Goal: Transaction & Acquisition: Purchase product/service

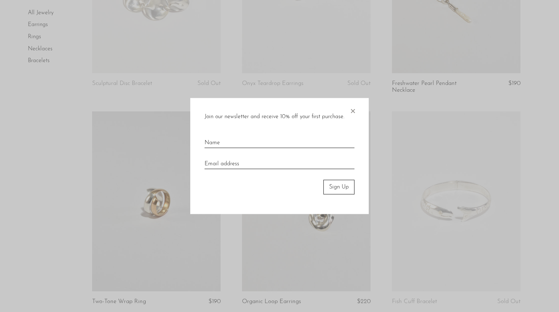
scroll to position [175, 0]
click at [353, 116] on span "×" at bounding box center [352, 109] width 7 height 23
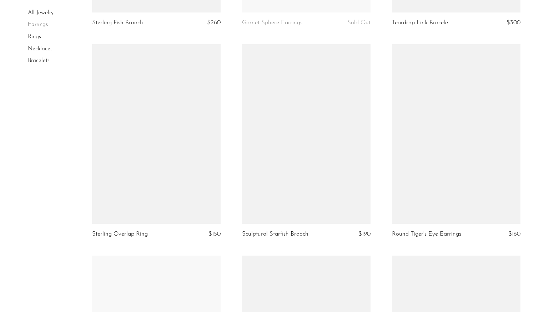
scroll to position [1144, 0]
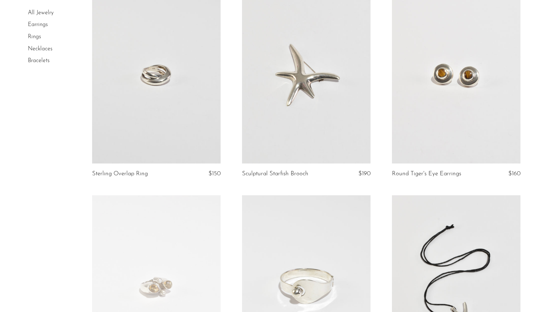
click at [453, 111] on link at bounding box center [456, 74] width 128 height 180
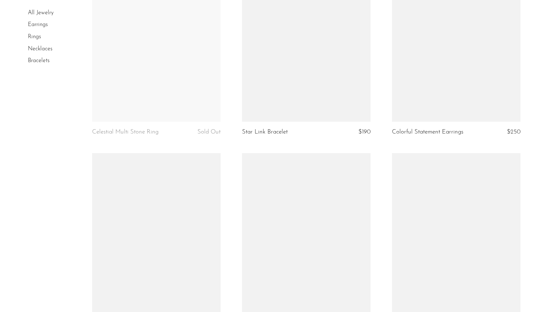
scroll to position [1608, 0]
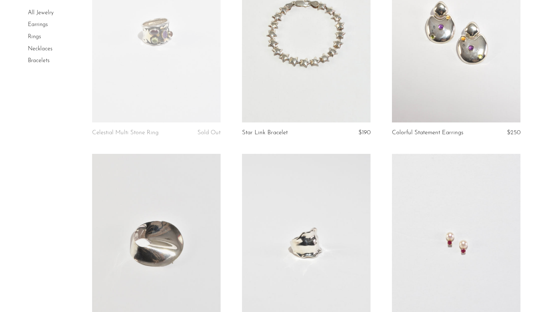
click at [394, 190] on link at bounding box center [456, 244] width 128 height 180
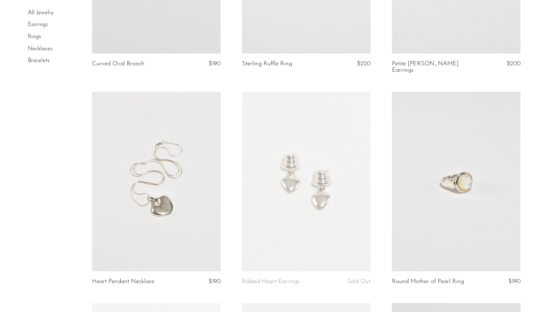
scroll to position [1889, 0]
click at [179, 172] on link at bounding box center [156, 181] width 128 height 180
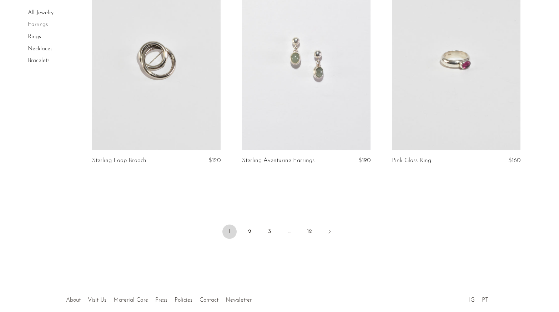
scroll to position [2432, 0]
click at [246, 229] on link "2" at bounding box center [249, 231] width 14 height 14
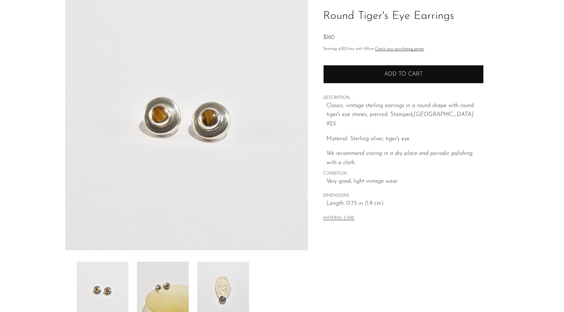
scroll to position [153, 0]
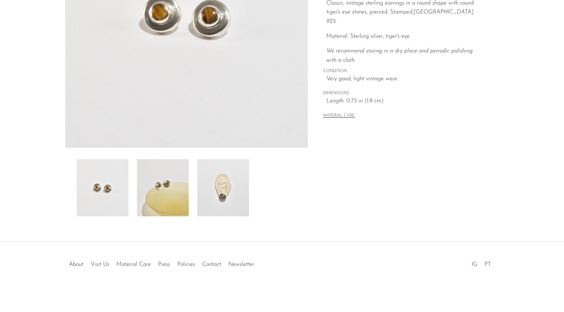
click at [226, 193] on img at bounding box center [223, 187] width 52 height 57
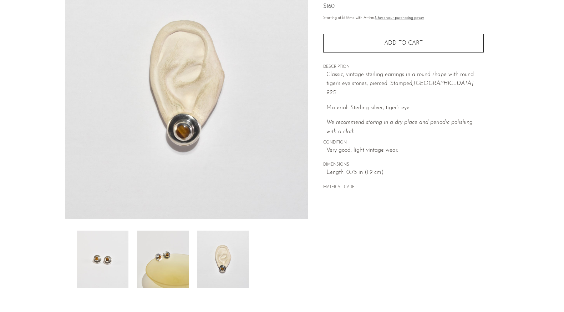
scroll to position [75, 0]
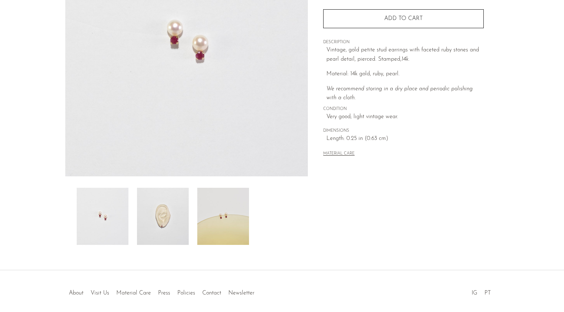
scroll to position [153, 0]
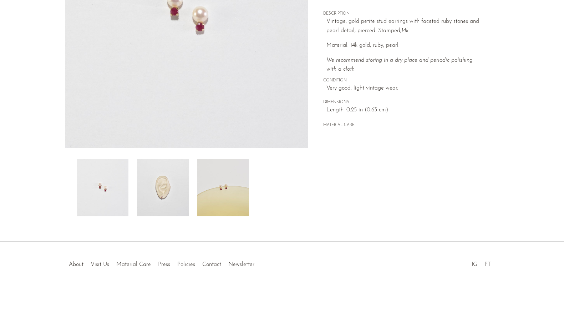
click at [163, 179] on img at bounding box center [163, 187] width 52 height 57
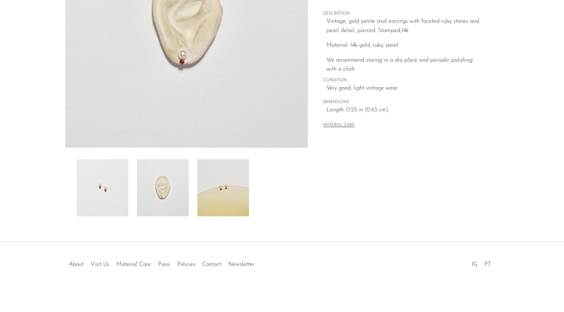
click at [209, 188] on img at bounding box center [223, 187] width 52 height 57
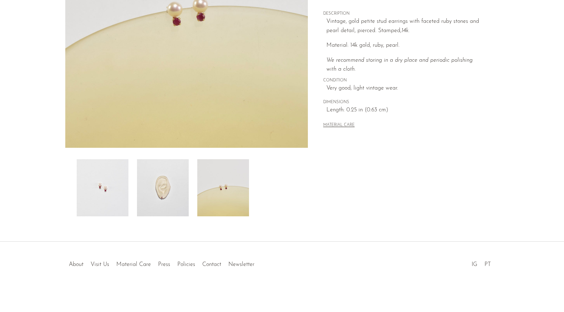
click at [163, 184] on img at bounding box center [163, 187] width 52 height 57
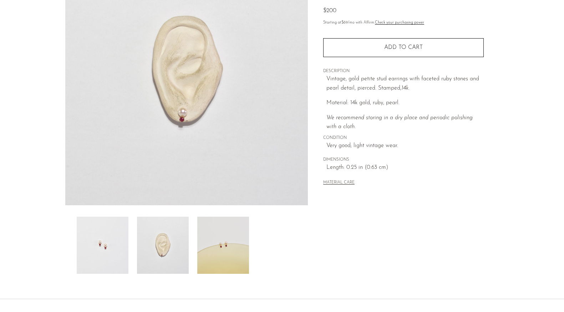
scroll to position [0, 0]
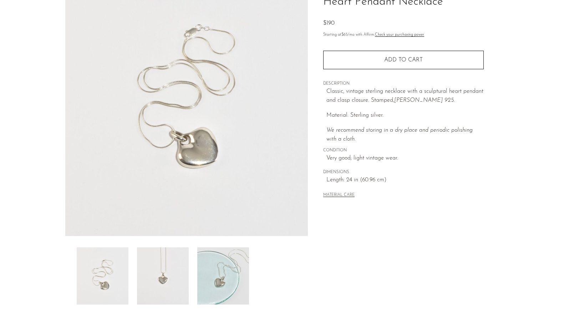
scroll to position [153, 0]
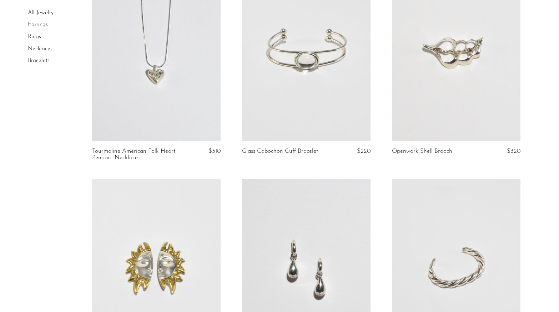
scroll to position [738, 0]
click at [335, 38] on link at bounding box center [306, 51] width 128 height 180
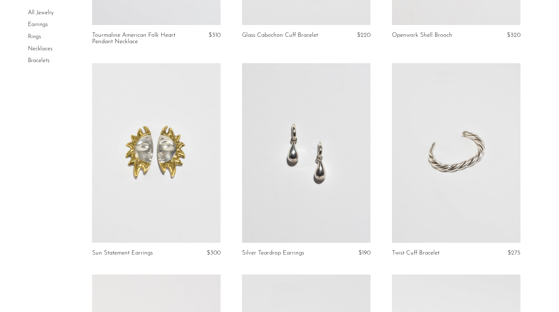
scroll to position [870, 0]
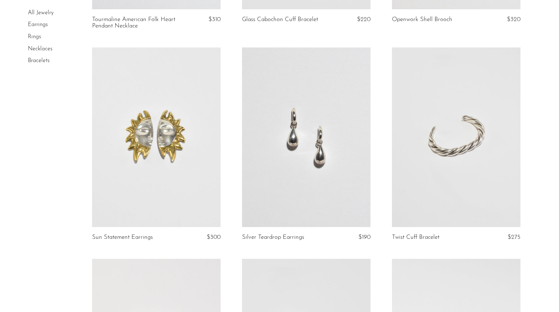
click at [327, 115] on link at bounding box center [306, 137] width 128 height 180
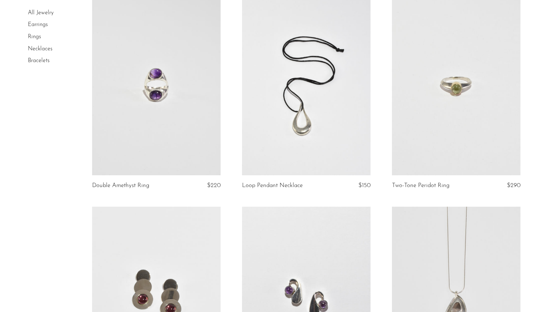
scroll to position [1345, 0]
click at [316, 117] on link at bounding box center [306, 85] width 128 height 180
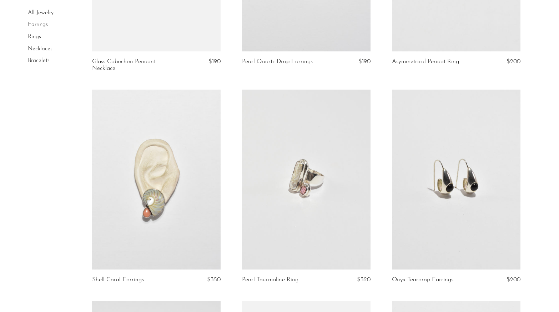
scroll to position [1921, 0]
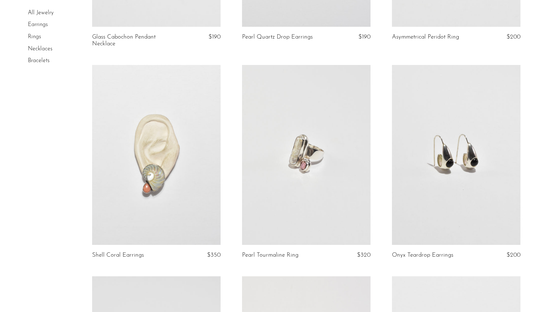
click at [458, 182] on link at bounding box center [456, 155] width 128 height 180
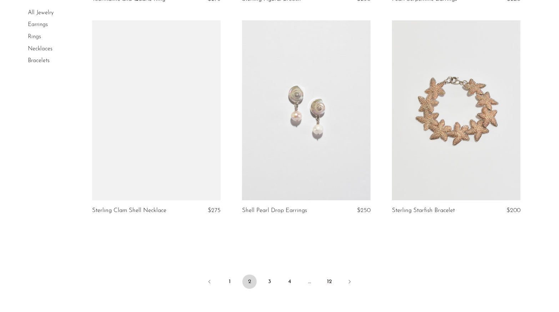
scroll to position [2426, 0]
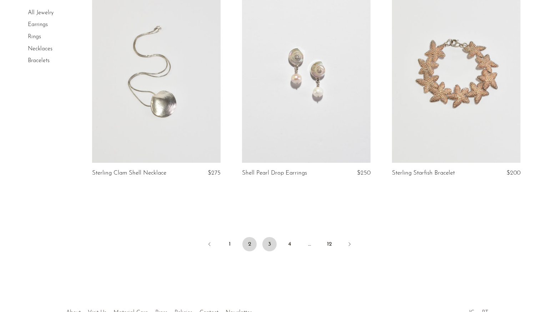
click at [268, 245] on link "3" at bounding box center [269, 244] width 14 height 14
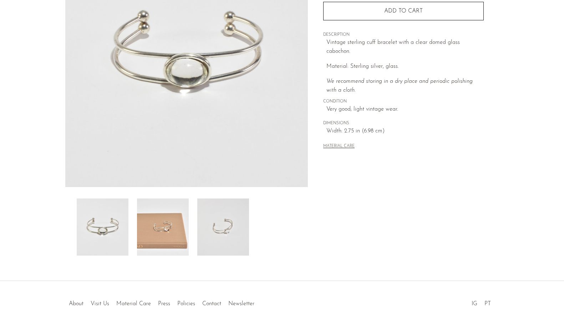
scroll to position [153, 0]
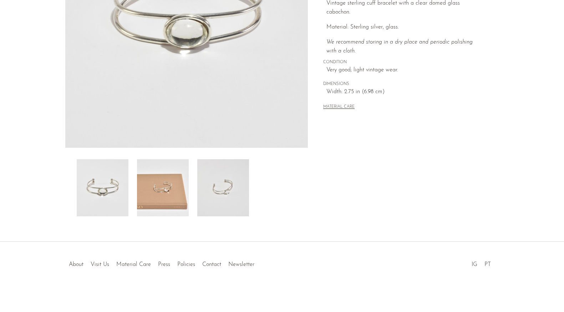
click at [158, 183] on img at bounding box center [163, 187] width 52 height 57
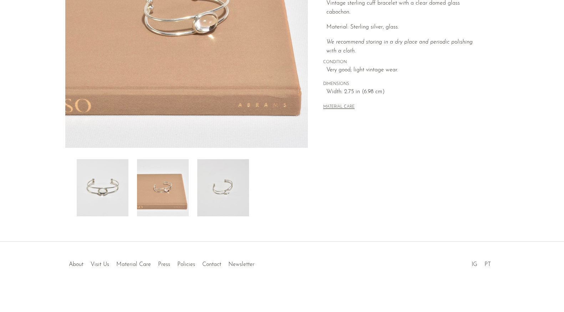
click at [222, 184] on img at bounding box center [223, 187] width 52 height 57
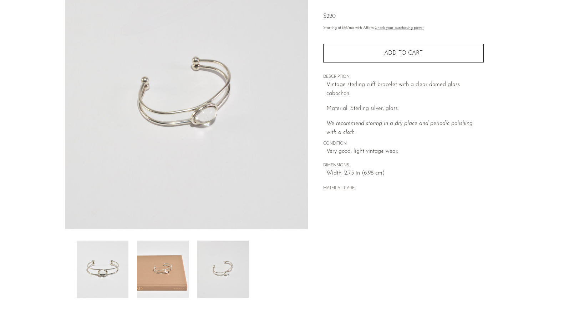
scroll to position [66, 0]
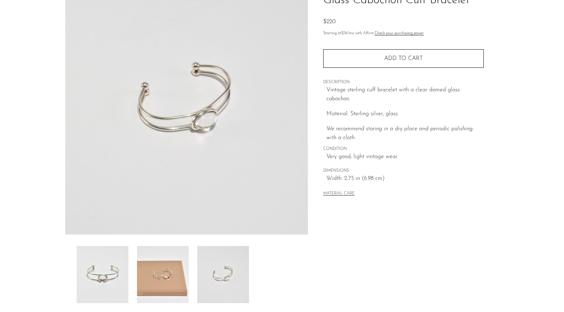
click at [210, 127] on img at bounding box center [186, 101] width 243 height 268
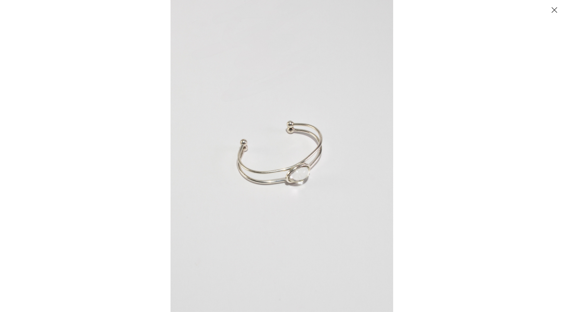
click at [312, 172] on img at bounding box center [281, 156] width 223 height 312
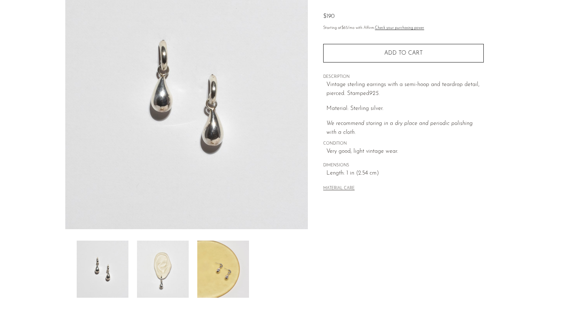
scroll to position [75, 0]
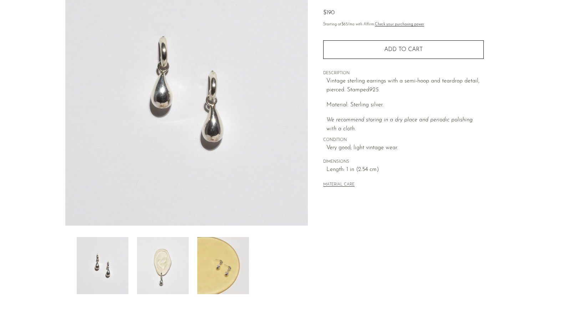
click at [169, 257] on img at bounding box center [163, 265] width 52 height 57
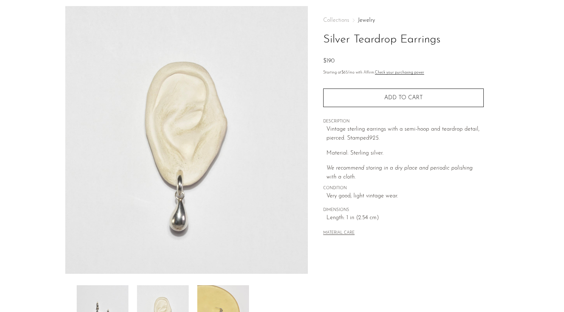
scroll to position [0, 0]
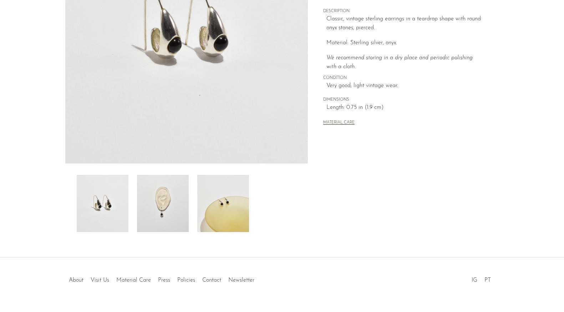
scroll to position [153, 0]
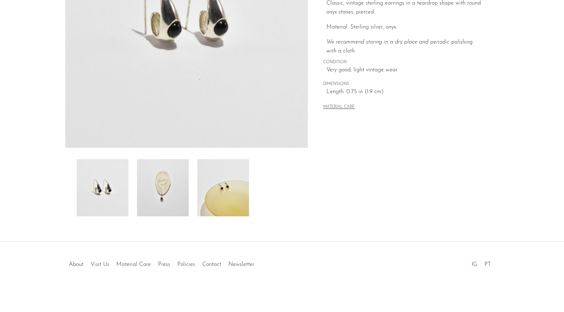
click at [156, 178] on img at bounding box center [163, 187] width 52 height 57
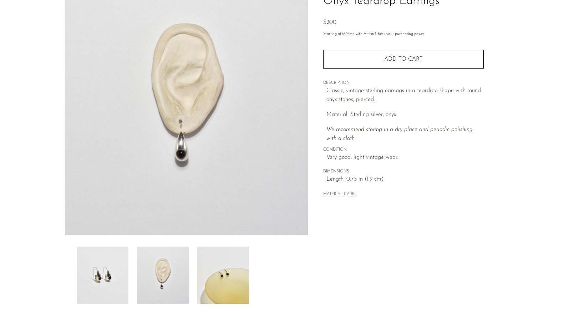
scroll to position [63, 0]
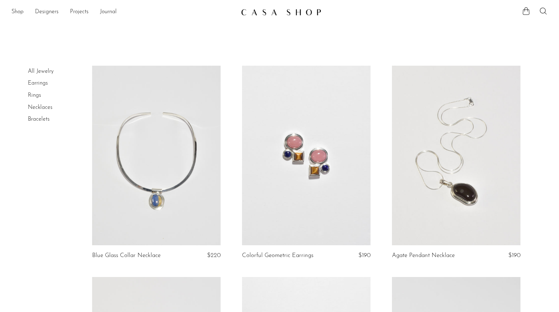
click at [183, 195] on link at bounding box center [156, 156] width 128 height 180
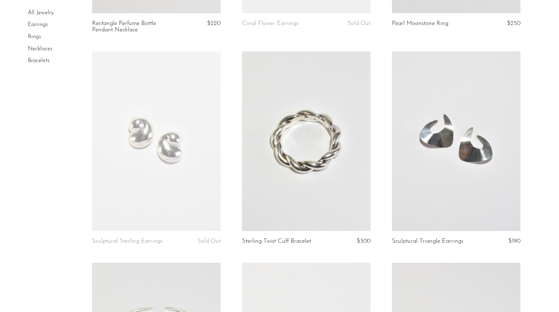
scroll to position [1373, 0]
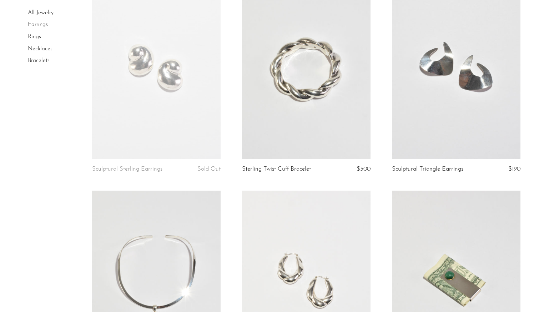
click at [448, 81] on link at bounding box center [456, 69] width 128 height 180
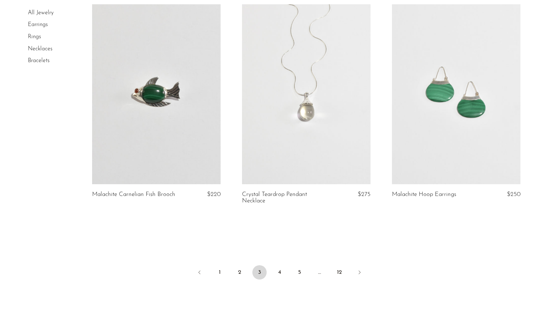
scroll to position [2434, 0]
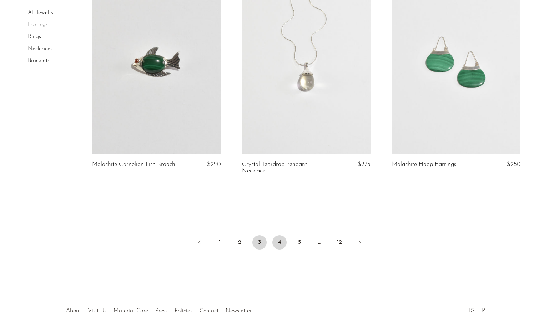
click at [276, 243] on link "4" at bounding box center [279, 242] width 14 height 14
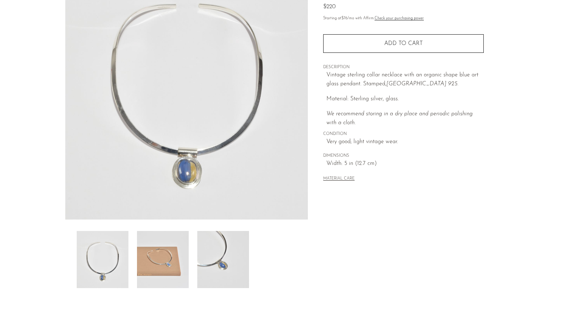
scroll to position [153, 0]
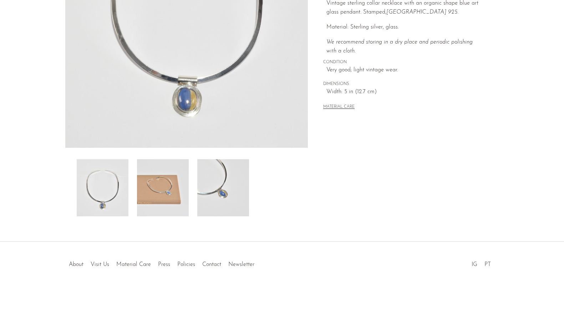
click at [235, 200] on img at bounding box center [223, 187] width 52 height 57
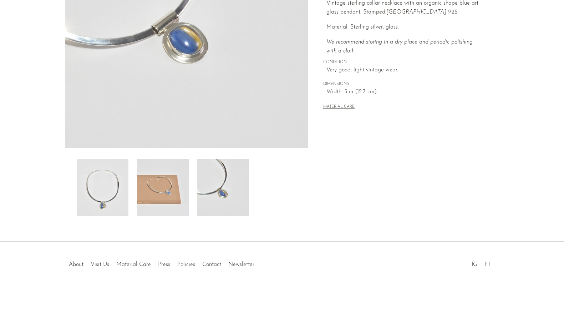
click at [168, 188] on img at bounding box center [163, 187] width 52 height 57
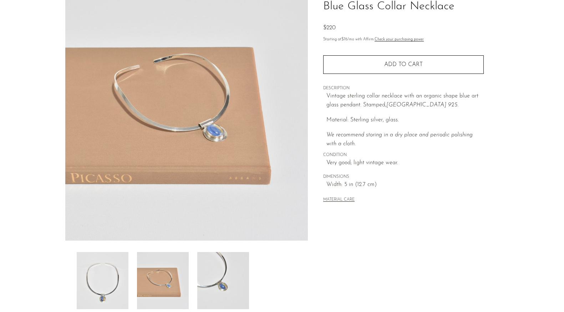
scroll to position [63, 0]
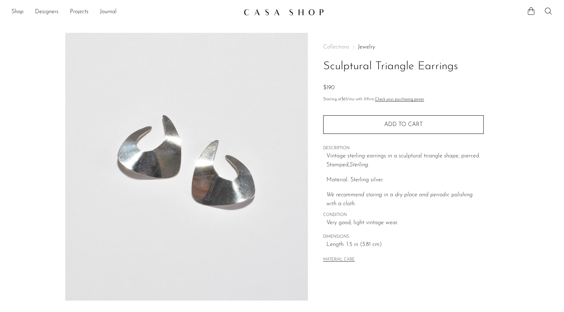
scroll to position [153, 0]
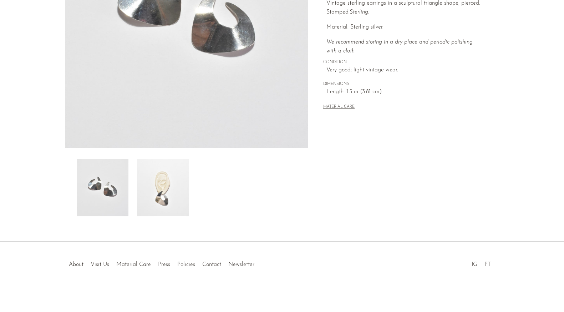
click at [172, 212] on img at bounding box center [163, 187] width 52 height 57
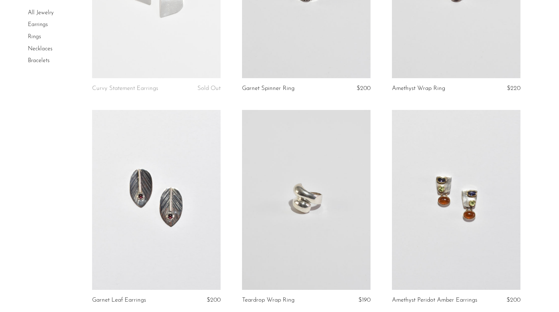
scroll to position [169, 0]
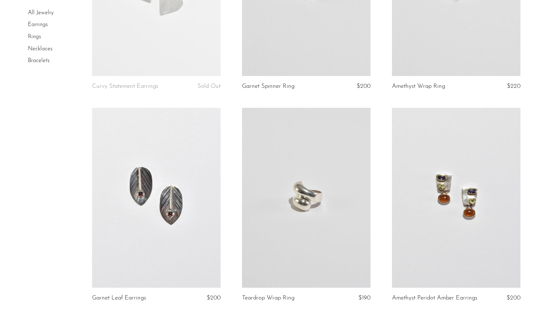
click at [279, 211] on link at bounding box center [306, 198] width 128 height 180
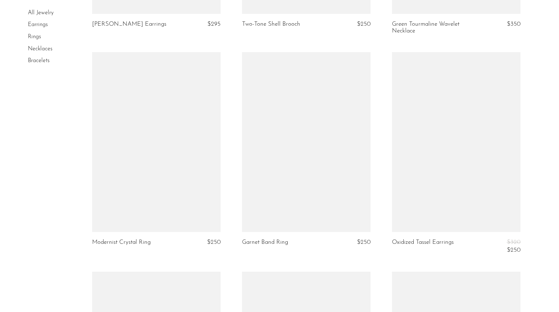
scroll to position [1726, 0]
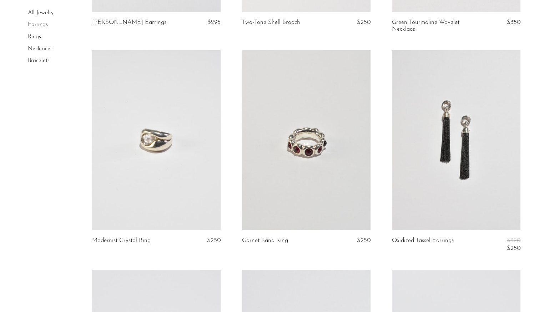
click at [174, 105] on link at bounding box center [156, 140] width 128 height 180
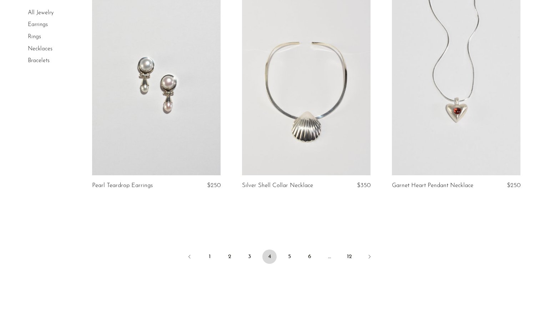
scroll to position [2498, 0]
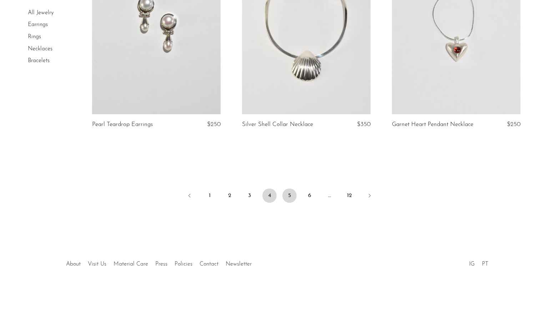
click at [286, 198] on link "5" at bounding box center [289, 195] width 14 height 14
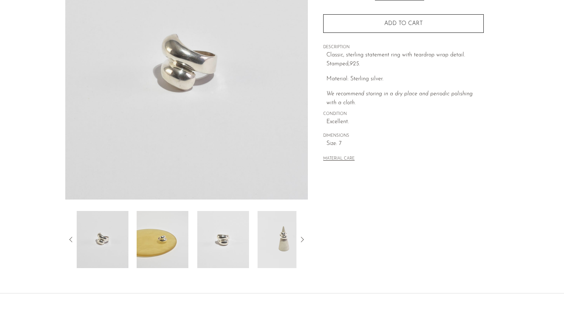
scroll to position [153, 0]
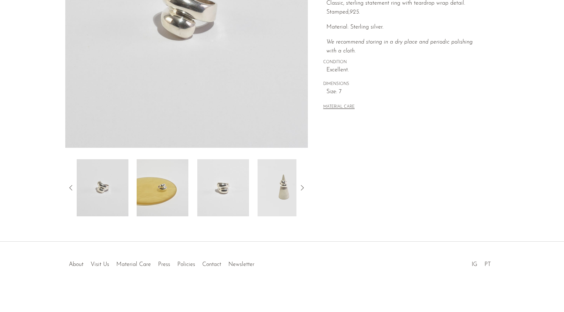
click at [171, 183] on img at bounding box center [163, 187] width 52 height 57
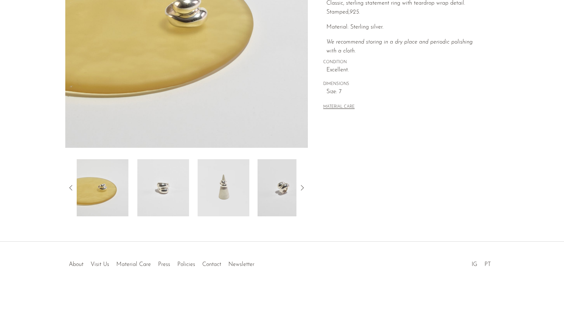
click at [171, 184] on img at bounding box center [163, 187] width 52 height 57
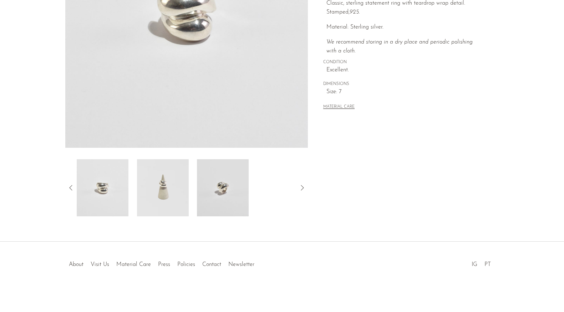
click at [171, 184] on img at bounding box center [163, 187] width 52 height 57
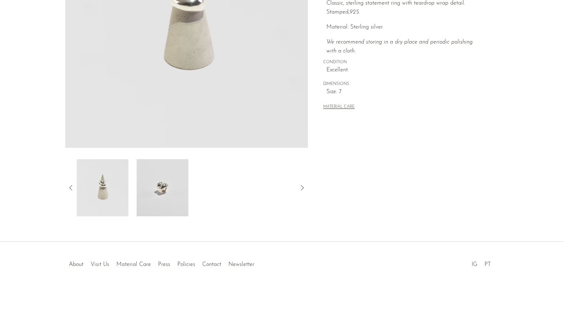
click at [171, 184] on img at bounding box center [163, 187] width 52 height 57
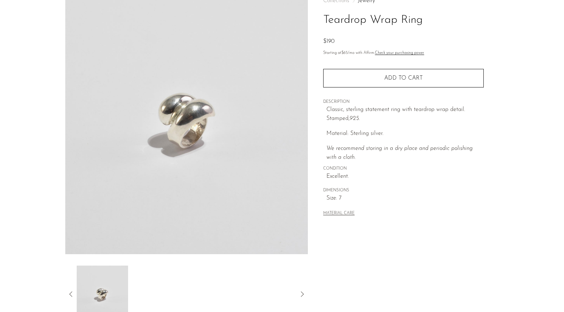
scroll to position [47, 0]
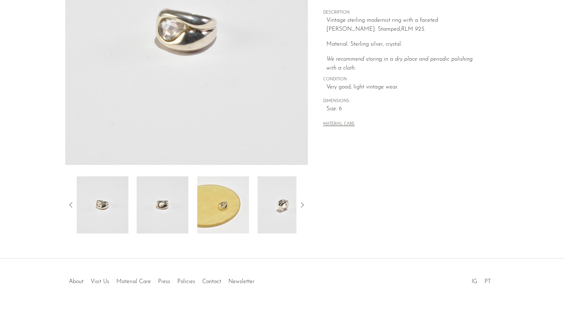
scroll to position [153, 0]
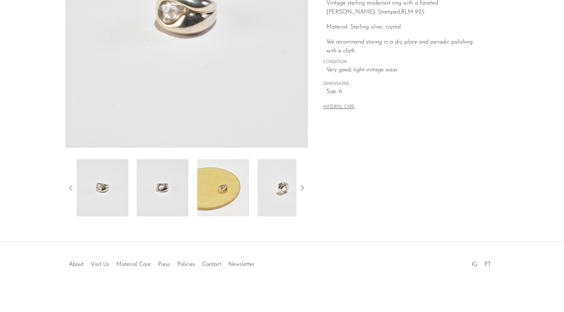
click at [153, 188] on img at bounding box center [163, 187] width 52 height 57
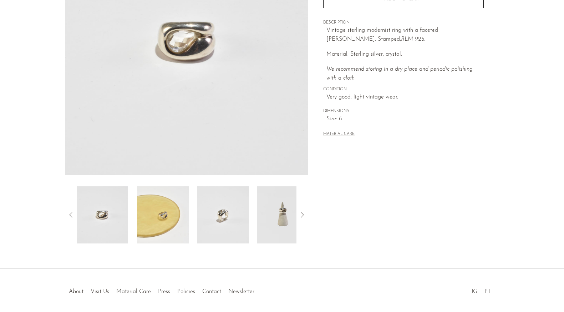
scroll to position [123, 0]
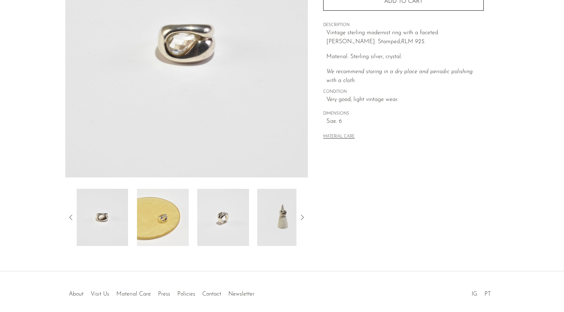
click at [215, 203] on img at bounding box center [223, 217] width 52 height 57
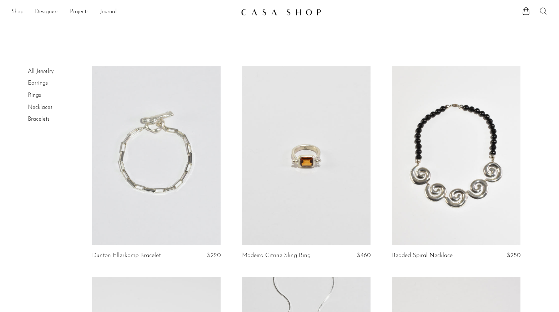
click at [157, 170] on link at bounding box center [156, 156] width 128 height 180
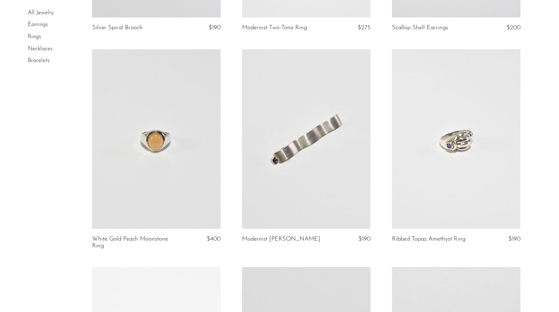
scroll to position [1707, 0]
click at [149, 115] on link at bounding box center [156, 138] width 128 height 180
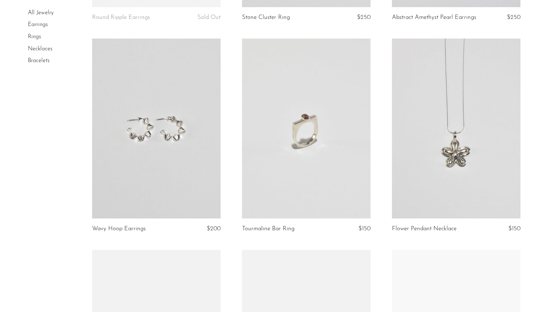
scroll to position [2214, 0]
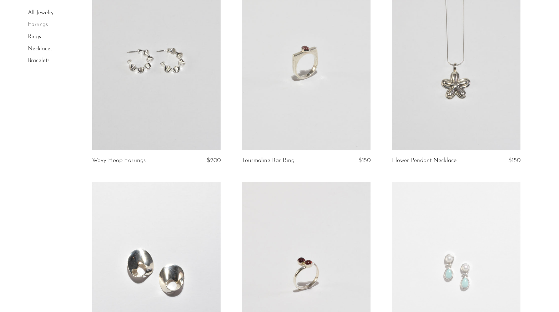
click at [321, 98] on link at bounding box center [306, 60] width 128 height 180
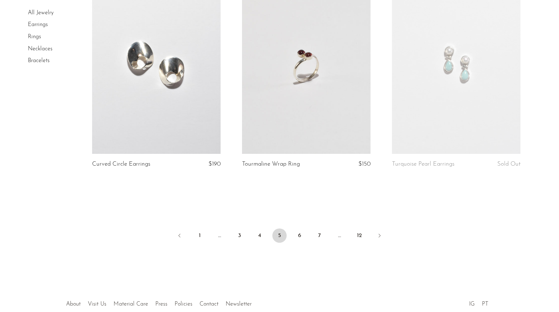
scroll to position [2461, 0]
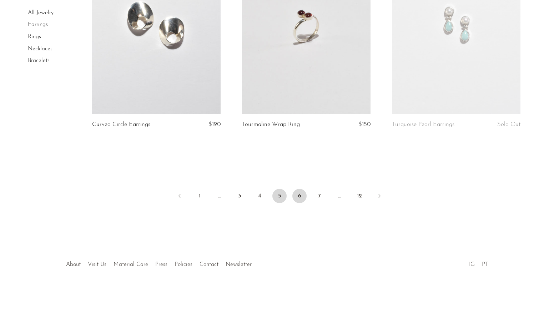
click at [298, 199] on link "6" at bounding box center [299, 196] width 14 height 14
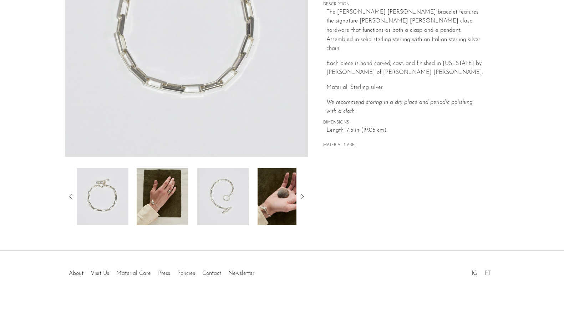
scroll to position [153, 0]
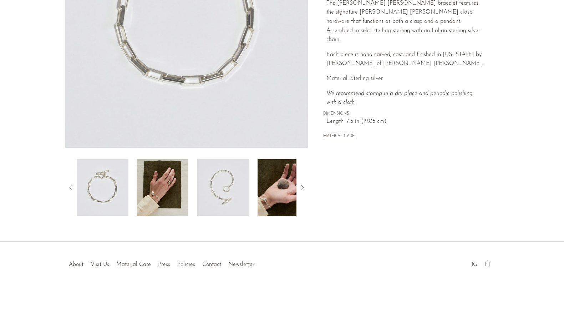
click at [164, 184] on img at bounding box center [163, 187] width 52 height 57
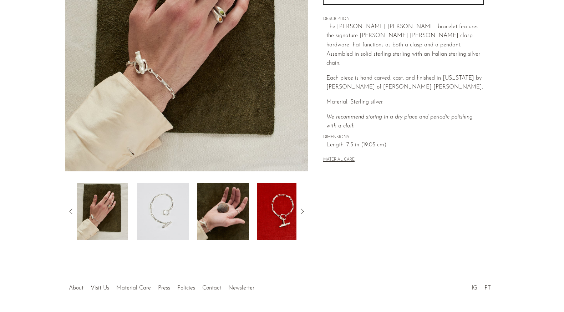
scroll to position [127, 0]
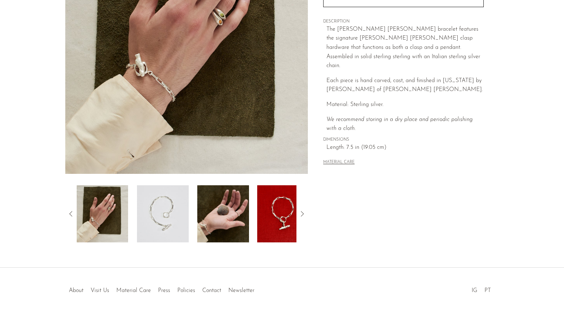
click at [169, 204] on img at bounding box center [163, 213] width 52 height 57
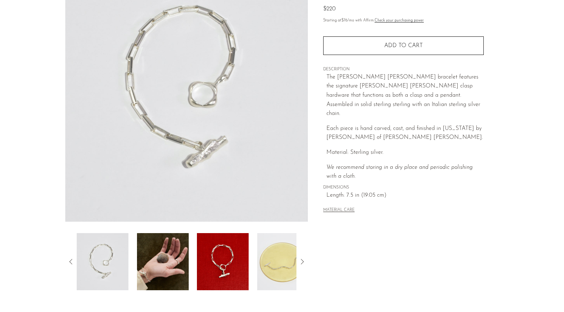
scroll to position [0, 0]
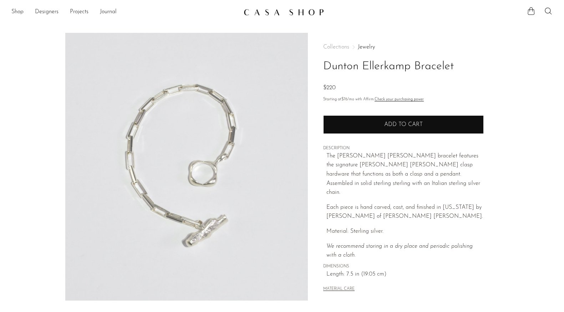
click at [391, 131] on button "Add to cart" at bounding box center [403, 124] width 161 height 19
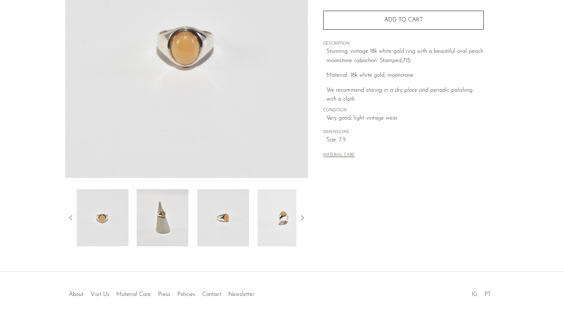
scroll to position [124, 0]
click at [157, 200] on img at bounding box center [163, 216] width 52 height 57
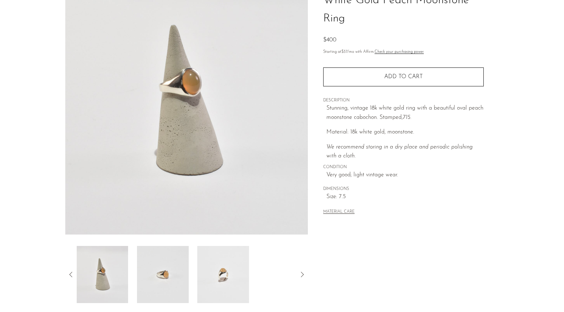
scroll to position [61, 0]
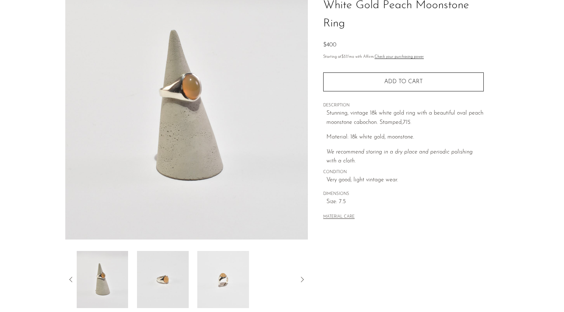
click at [221, 264] on img at bounding box center [223, 279] width 52 height 57
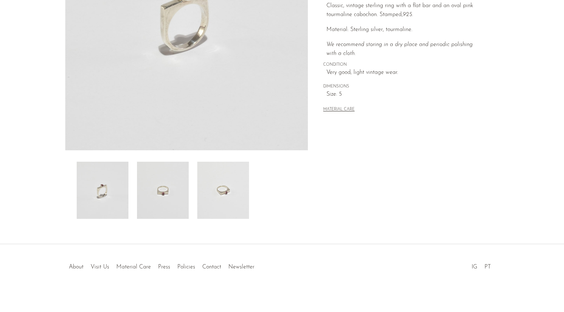
scroll to position [153, 0]
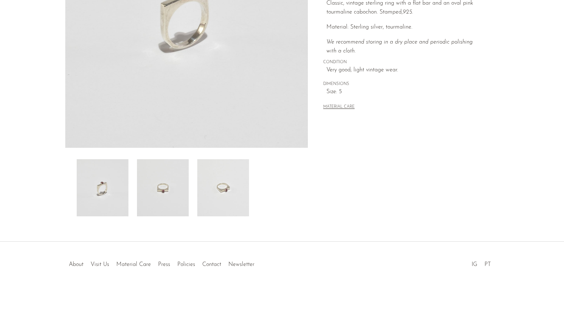
click at [161, 181] on img at bounding box center [163, 187] width 52 height 57
click at [205, 184] on img at bounding box center [223, 187] width 52 height 57
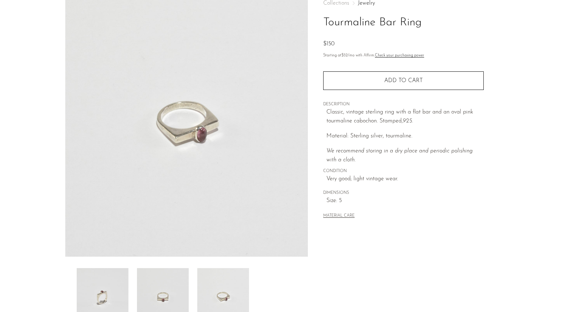
scroll to position [0, 0]
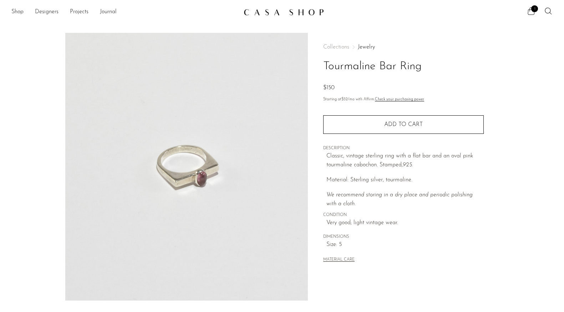
click at [205, 184] on img at bounding box center [186, 167] width 243 height 268
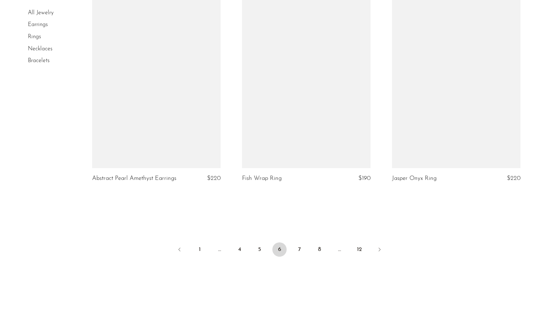
scroll to position [2477, 0]
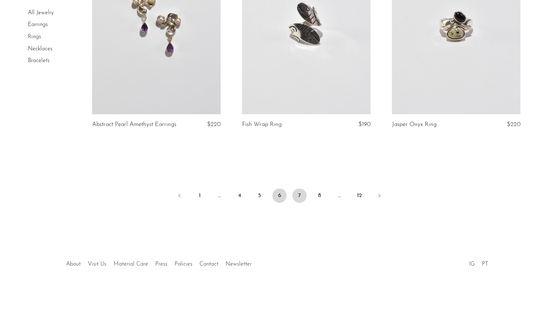
click at [295, 200] on link "7" at bounding box center [299, 195] width 14 height 14
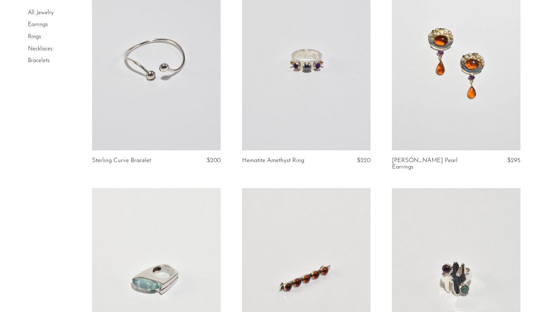
scroll to position [292, 0]
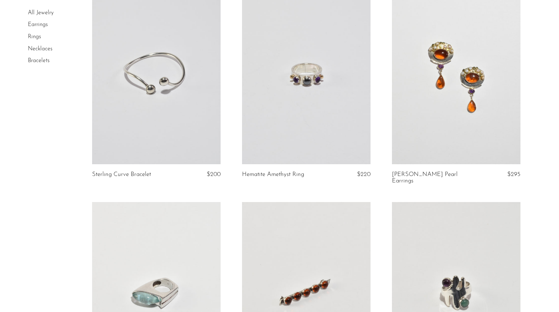
click at [152, 107] on link at bounding box center [156, 74] width 128 height 180
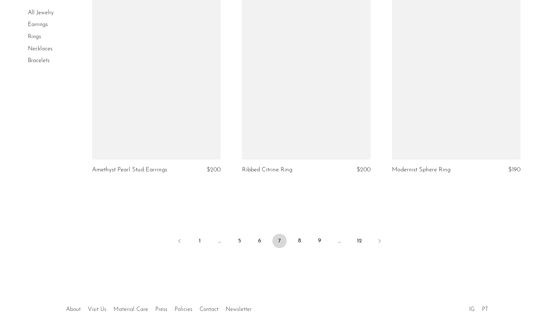
scroll to position [2423, 0]
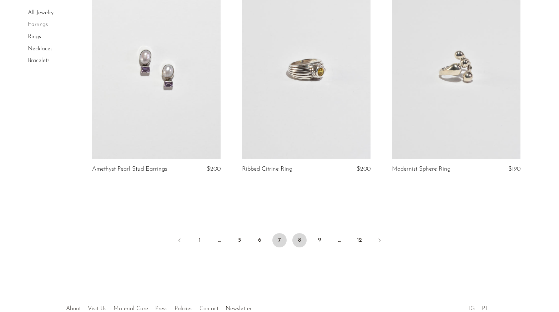
click at [298, 235] on link "8" at bounding box center [299, 240] width 14 height 14
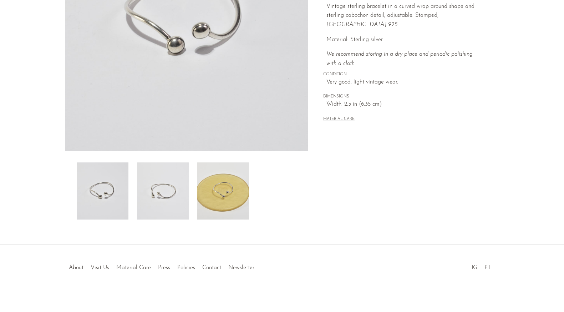
scroll to position [153, 0]
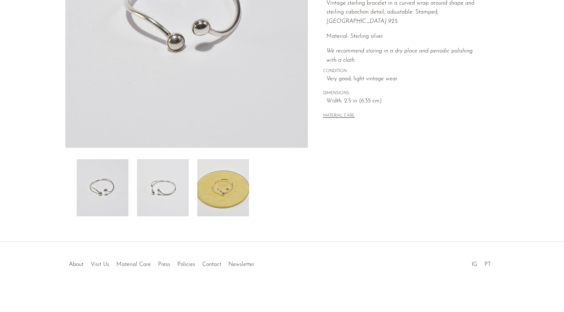
click at [247, 183] on img at bounding box center [223, 187] width 52 height 57
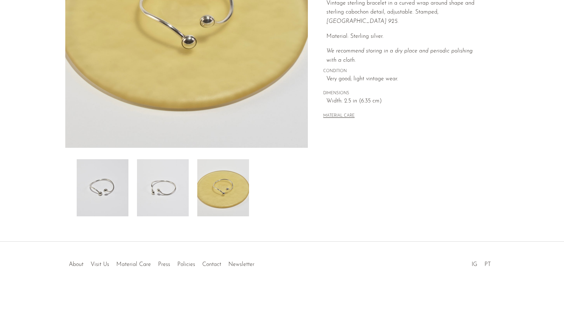
click at [137, 197] on img at bounding box center [163, 187] width 52 height 57
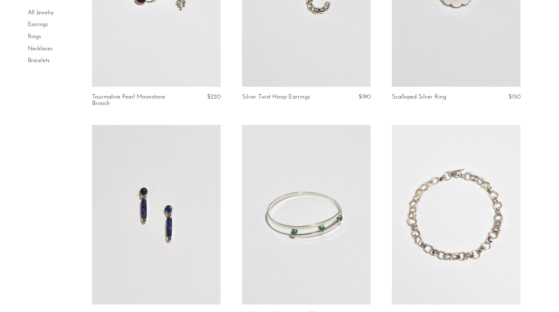
scroll to position [809, 0]
click at [302, 210] on link at bounding box center [306, 214] width 128 height 180
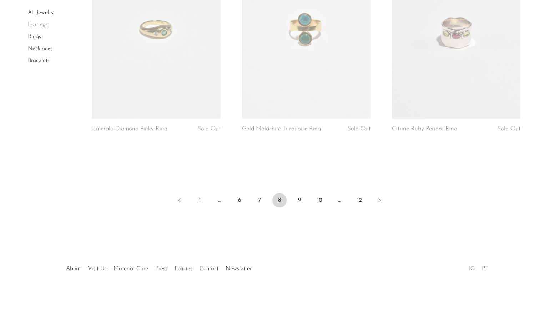
scroll to position [2509, 0]
click at [301, 206] on link "9" at bounding box center [299, 202] width 14 height 14
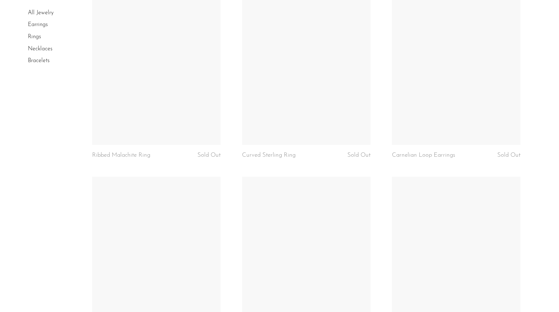
scroll to position [1791, 0]
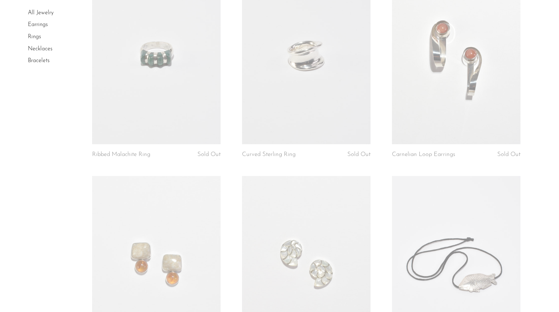
click at [33, 35] on link "Rings" at bounding box center [34, 37] width 13 height 6
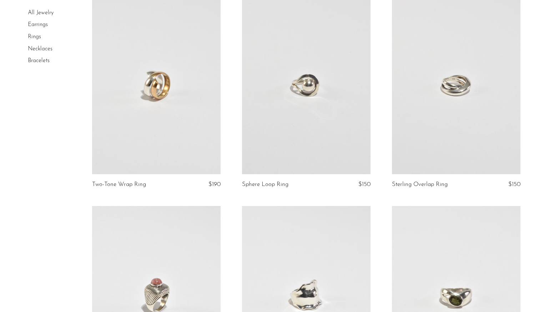
scroll to position [454, 0]
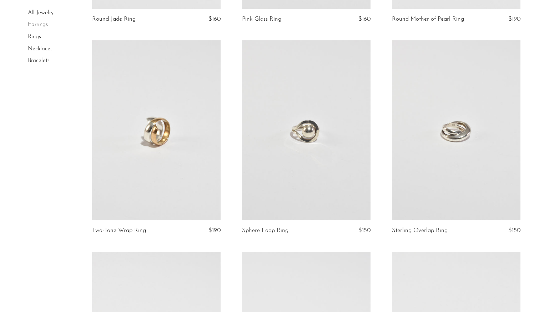
click at [493, 141] on link at bounding box center [456, 130] width 128 height 180
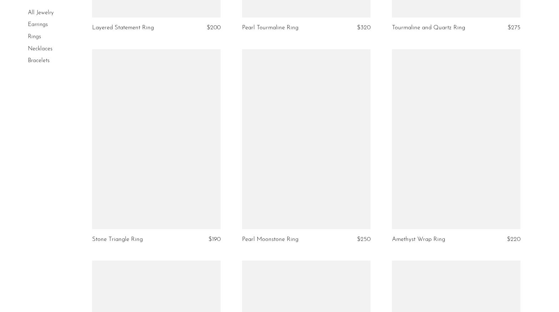
scroll to position [1292, 0]
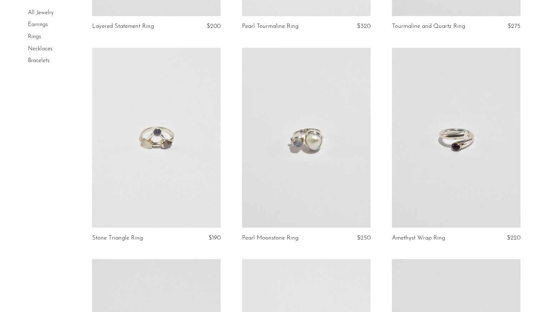
click at [465, 147] on link at bounding box center [456, 138] width 128 height 180
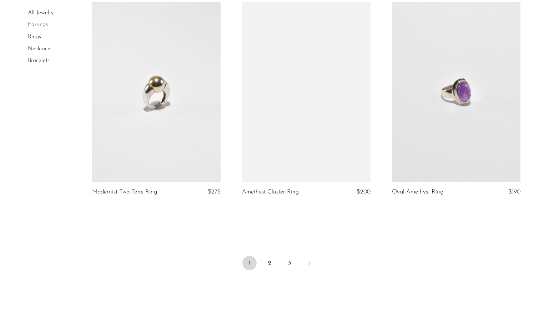
scroll to position [2399, 0]
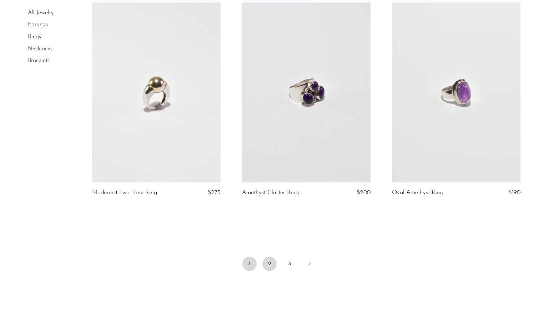
click at [273, 262] on link "2" at bounding box center [269, 263] width 14 height 14
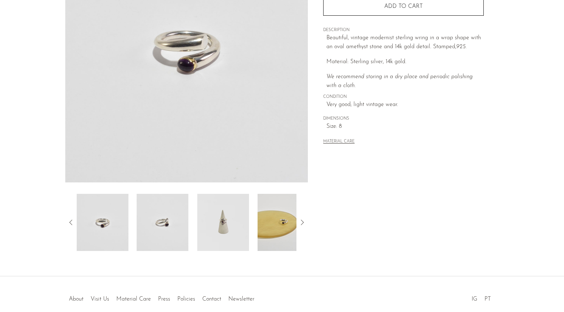
scroll to position [153, 0]
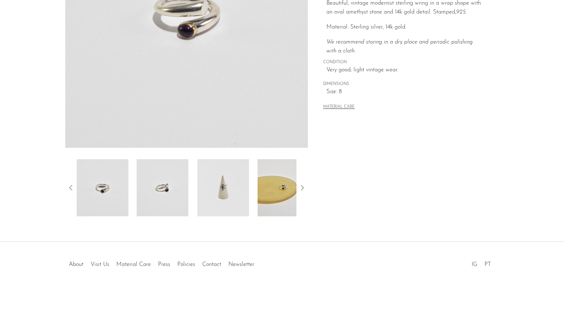
click at [230, 177] on img at bounding box center [223, 187] width 52 height 57
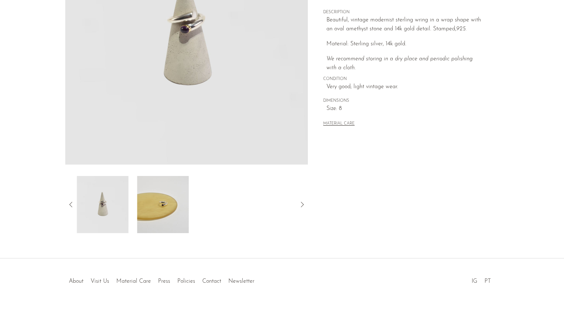
scroll to position [133, 0]
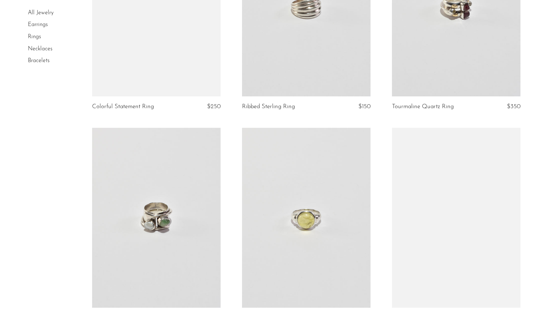
scroll to position [1252, 0]
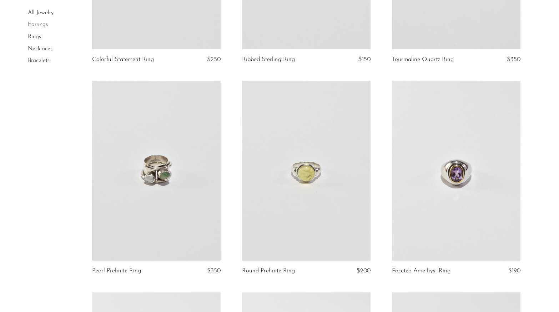
click at [289, 230] on link at bounding box center [306, 171] width 128 height 180
click at [422, 215] on link at bounding box center [456, 171] width 128 height 180
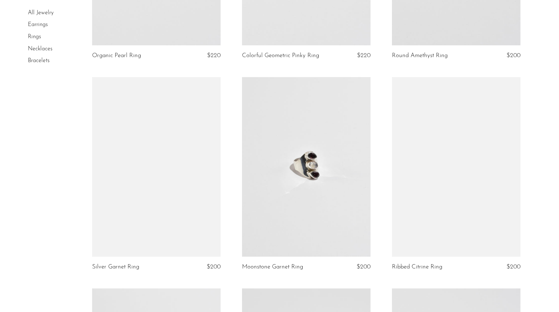
scroll to position [1679, 0]
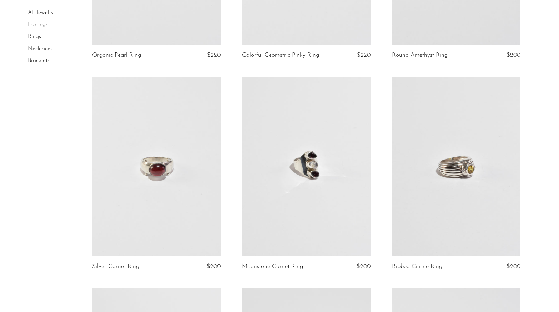
click at [153, 175] on link at bounding box center [156, 167] width 128 height 180
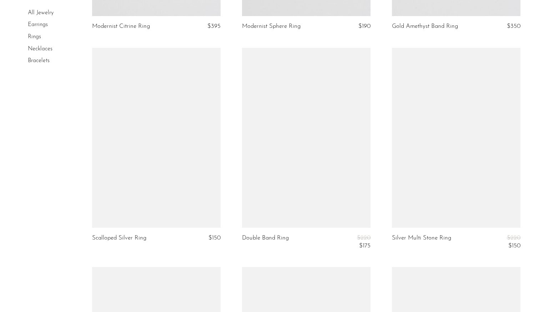
scroll to position [2134, 0]
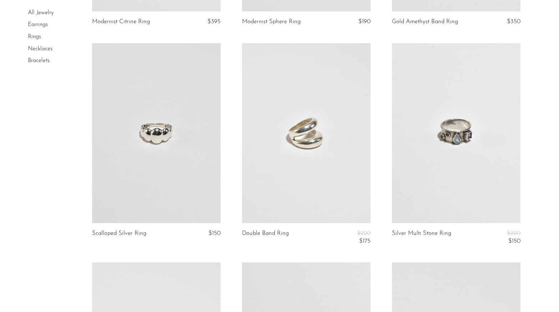
click at [327, 133] on link at bounding box center [306, 133] width 128 height 180
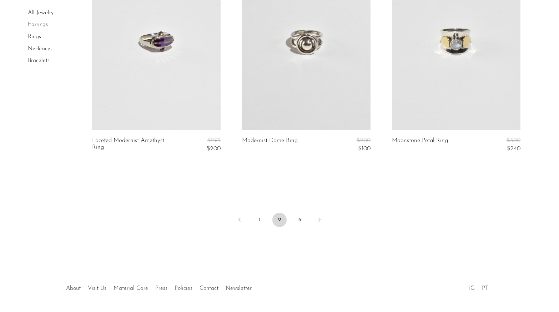
scroll to position [2436, 0]
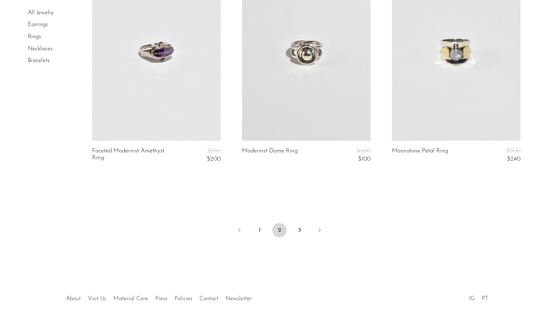
click at [324, 103] on link at bounding box center [306, 51] width 128 height 180
click at [318, 225] on link "Next" at bounding box center [319, 231] width 14 height 16
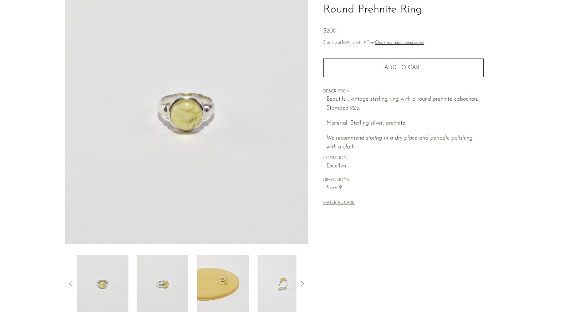
scroll to position [153, 0]
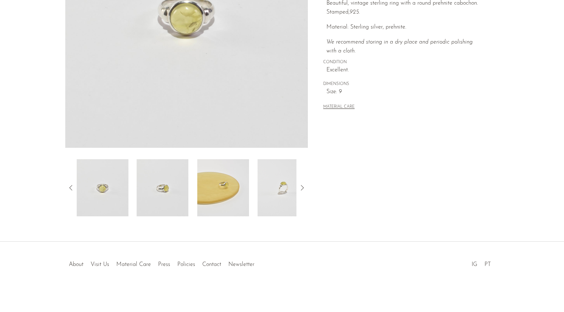
click at [172, 177] on img at bounding box center [163, 187] width 52 height 57
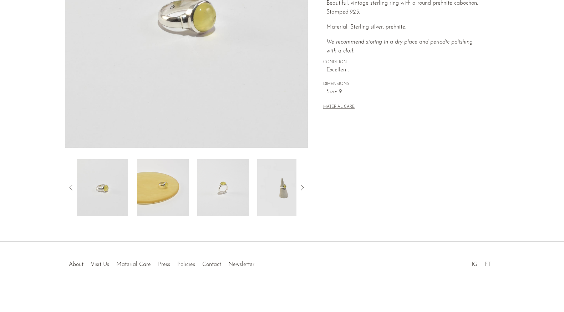
click at [172, 177] on img at bounding box center [163, 187] width 52 height 57
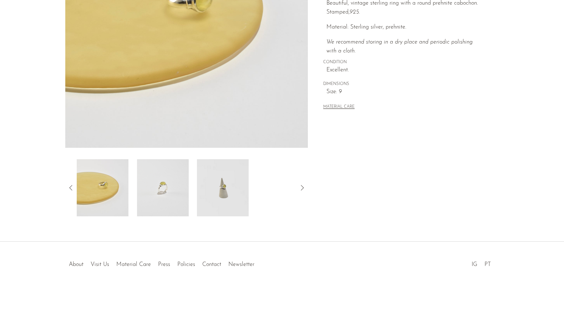
click at [172, 177] on img at bounding box center [163, 187] width 52 height 57
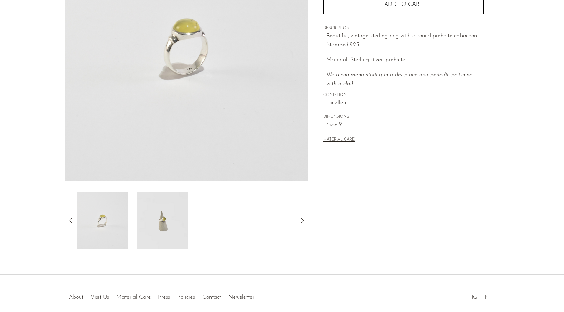
scroll to position [119, 0]
click at [168, 202] on img at bounding box center [163, 221] width 52 height 57
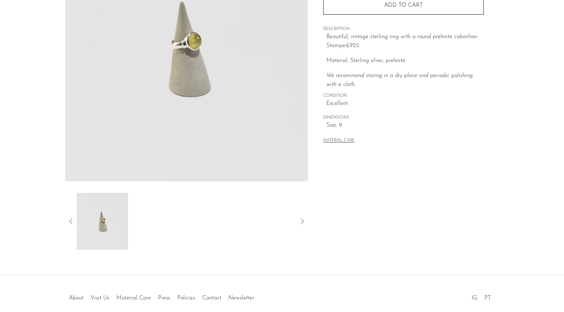
click at [67, 221] on icon at bounding box center [71, 221] width 9 height 9
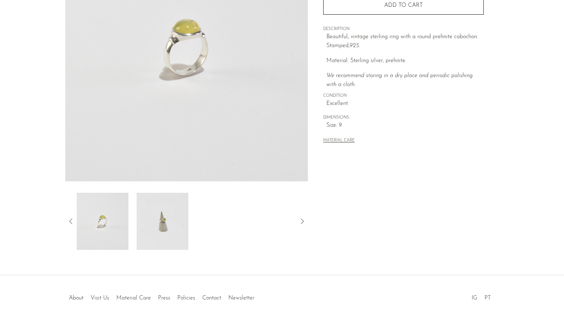
scroll to position [0, 0]
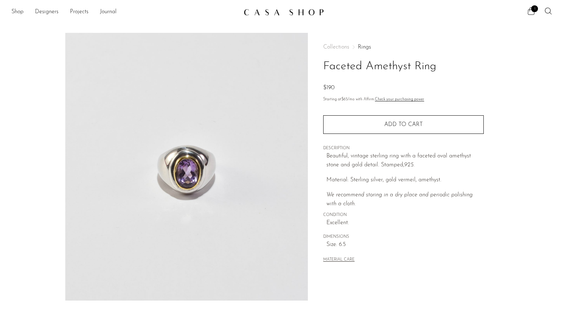
scroll to position [153, 0]
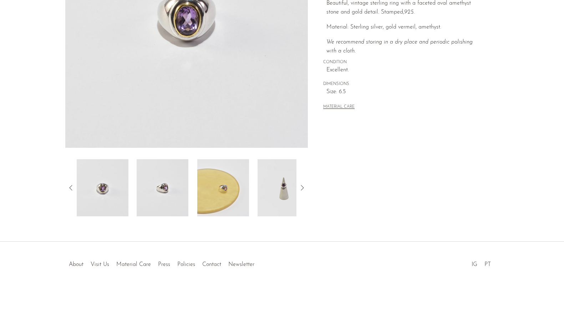
click at [275, 192] on img at bounding box center [284, 187] width 52 height 57
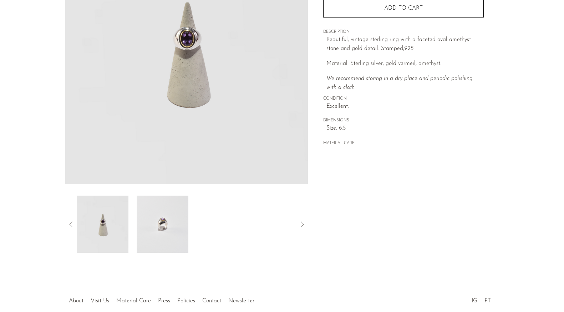
scroll to position [113, 0]
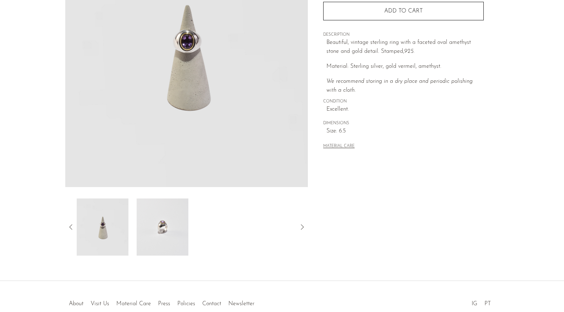
click at [103, 208] on img at bounding box center [102, 226] width 52 height 57
click at [175, 210] on img at bounding box center [163, 226] width 52 height 57
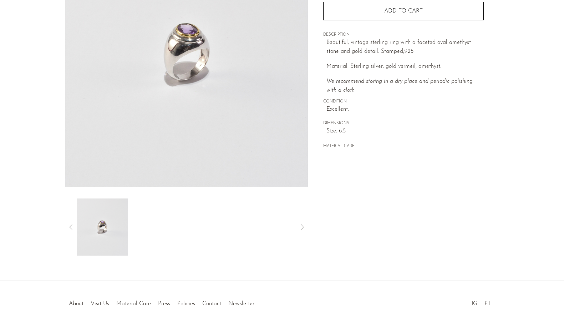
click at [69, 226] on icon at bounding box center [71, 227] width 9 height 9
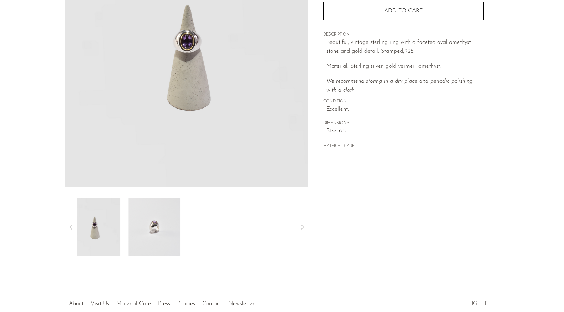
click at [69, 226] on icon at bounding box center [71, 227] width 9 height 9
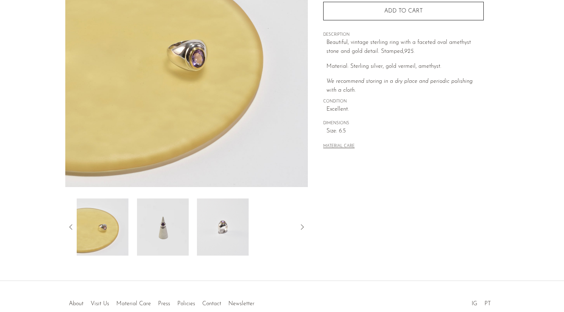
click at [69, 226] on icon at bounding box center [71, 227] width 9 height 9
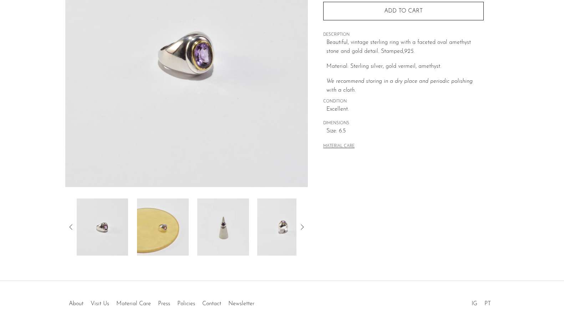
click at [97, 227] on img at bounding box center [102, 226] width 52 height 57
click at [69, 227] on icon at bounding box center [71, 227] width 9 height 9
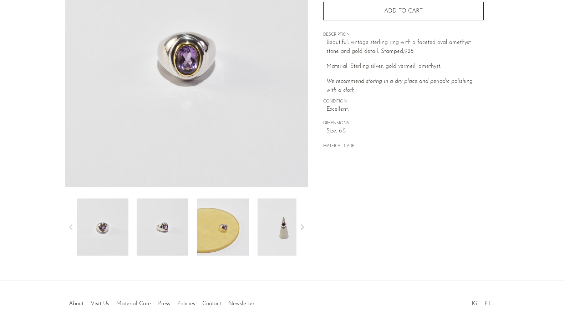
click at [69, 228] on icon at bounding box center [71, 227] width 9 height 9
click at [94, 223] on img at bounding box center [103, 226] width 52 height 57
click at [145, 227] on img at bounding box center [163, 226] width 52 height 57
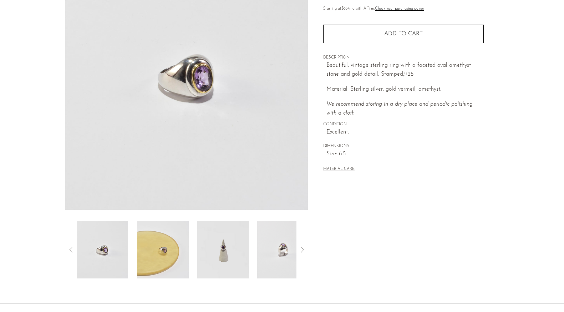
scroll to position [0, 0]
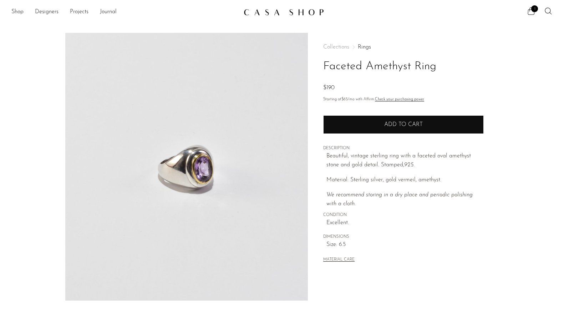
click at [375, 123] on button "Add to cart" at bounding box center [403, 124] width 161 height 19
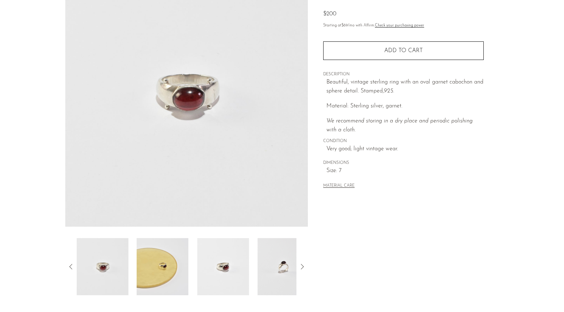
scroll to position [82, 0]
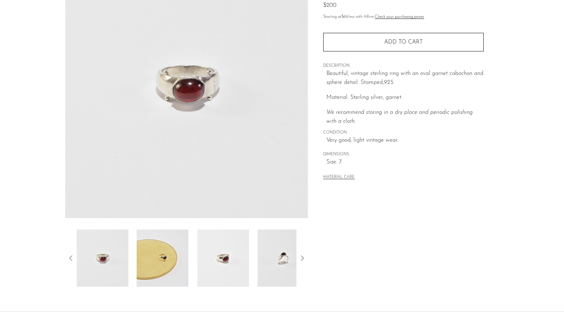
click at [214, 259] on img at bounding box center [223, 257] width 52 height 57
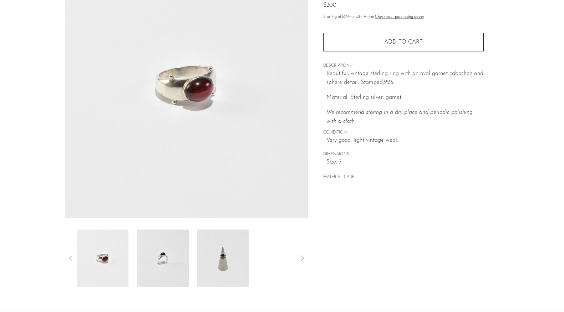
click at [214, 259] on img at bounding box center [223, 257] width 52 height 57
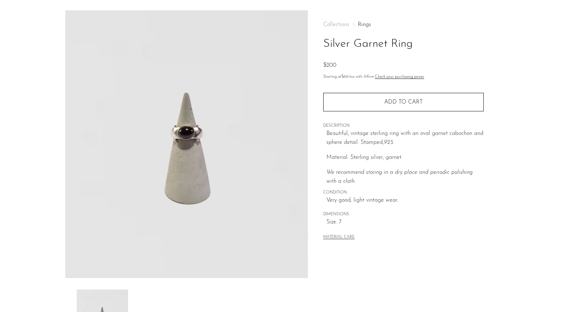
scroll to position [0, 0]
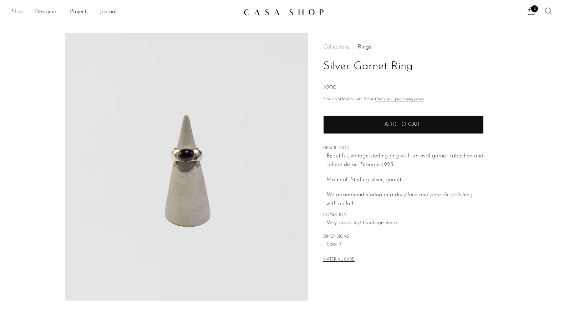
click at [361, 129] on button "Add to cart" at bounding box center [403, 124] width 161 height 19
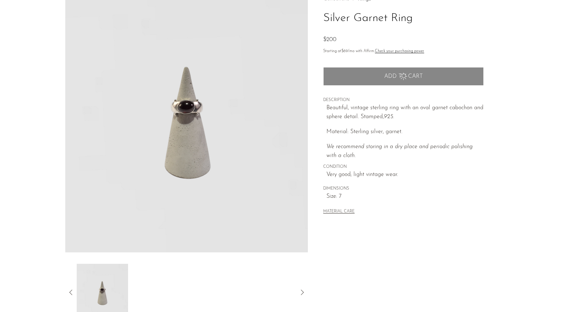
scroll to position [56, 0]
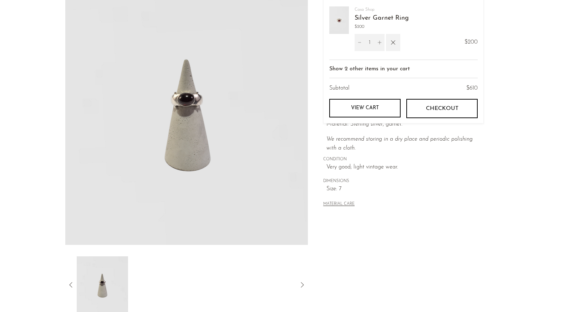
click at [68, 281] on icon at bounding box center [71, 284] width 9 height 9
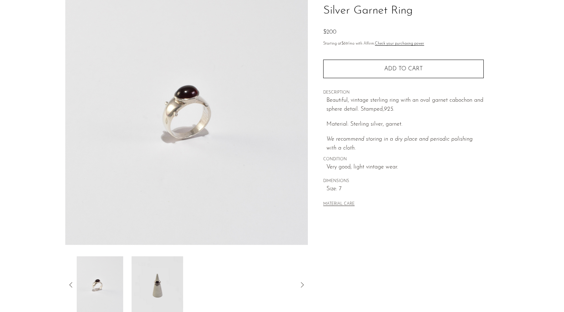
click at [68, 281] on icon at bounding box center [71, 284] width 9 height 9
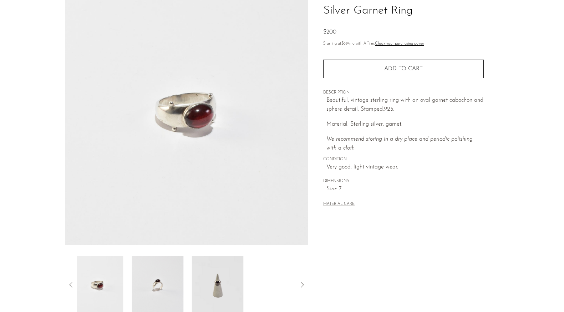
click at [68, 281] on icon at bounding box center [71, 284] width 9 height 9
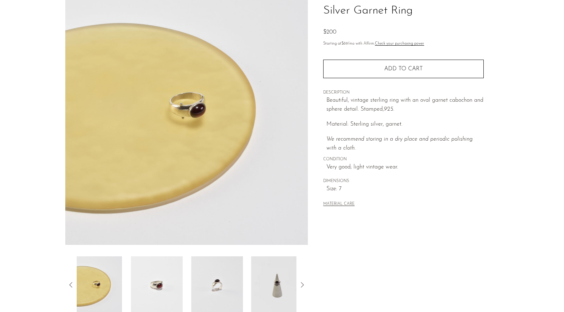
click at [68, 281] on icon at bounding box center [71, 284] width 9 height 9
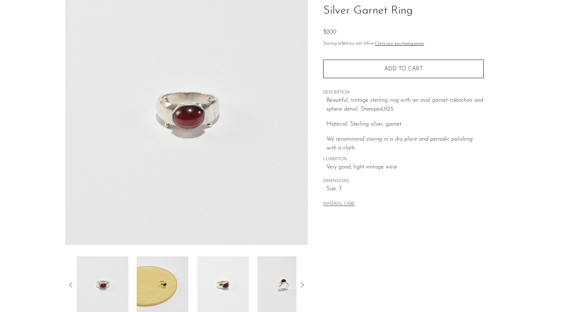
scroll to position [0, 0]
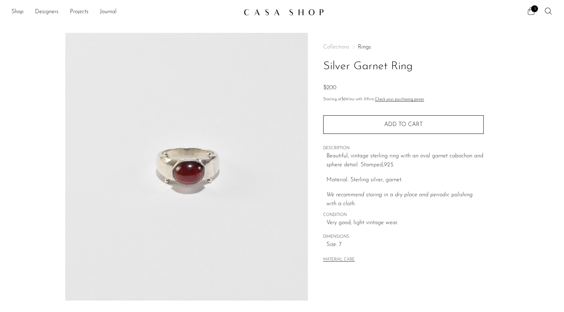
click at [534, 11] on span "3" at bounding box center [534, 8] width 7 height 7
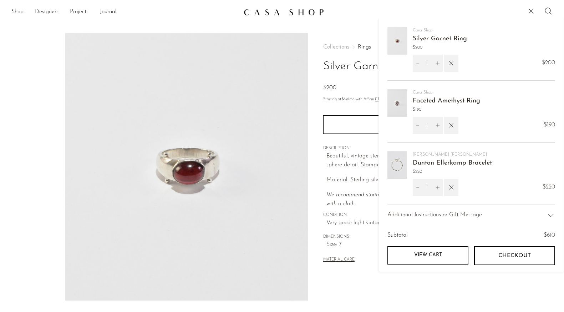
click at [451, 103] on link "Faceted Amethyst Ring" at bounding box center [446, 101] width 67 height 6
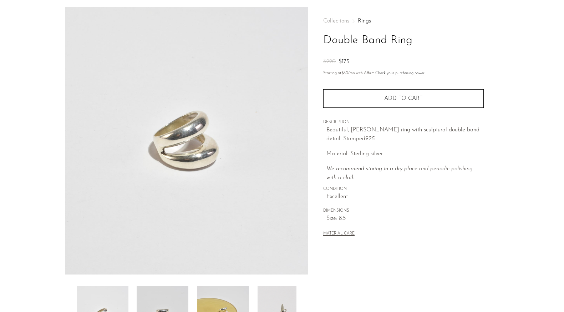
scroll to position [153, 0]
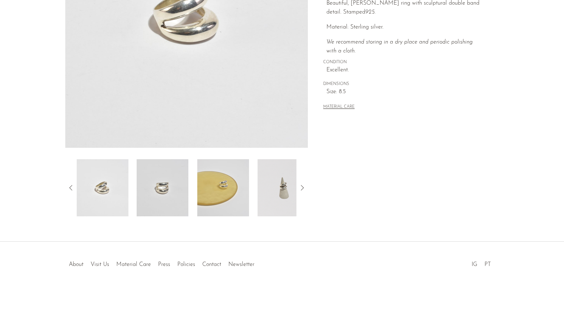
click at [269, 174] on img at bounding box center [284, 187] width 52 height 57
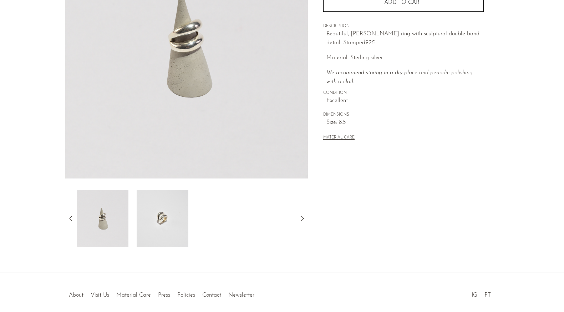
scroll to position [120, 0]
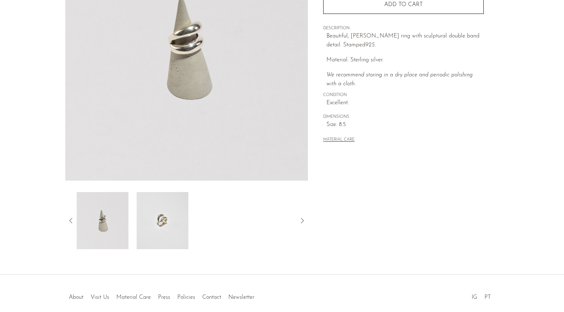
click at [177, 213] on img at bounding box center [163, 220] width 52 height 57
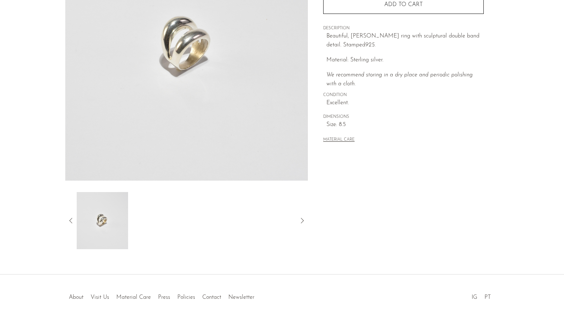
click at [66, 219] on div at bounding box center [186, 220] width 243 height 57
click at [70, 219] on icon at bounding box center [71, 220] width 9 height 9
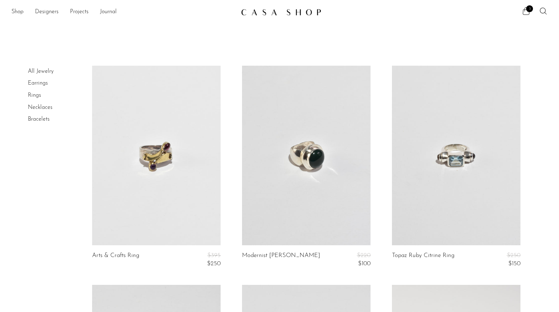
scroll to position [13, 0]
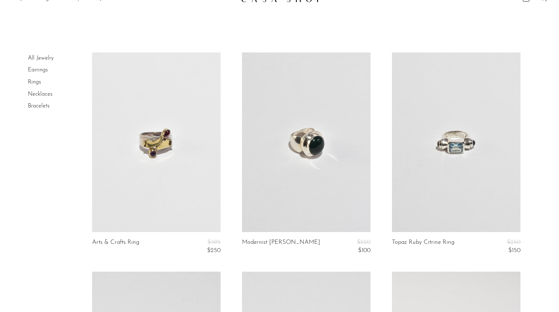
click at [302, 170] on link at bounding box center [306, 142] width 128 height 180
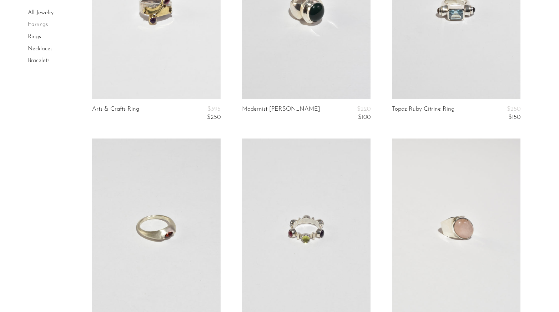
scroll to position [345, 0]
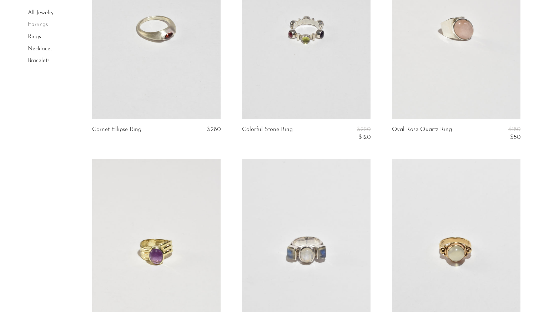
click at [444, 96] on link at bounding box center [456, 29] width 128 height 180
click at [163, 64] on link at bounding box center [156, 29] width 128 height 180
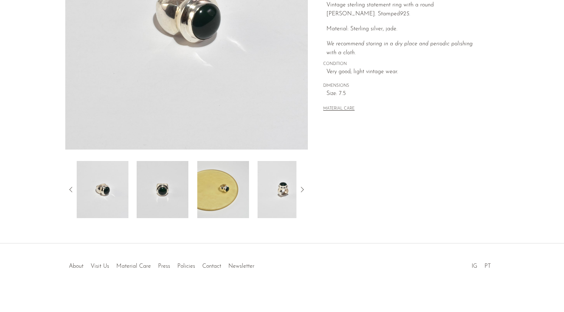
scroll to position [153, 0]
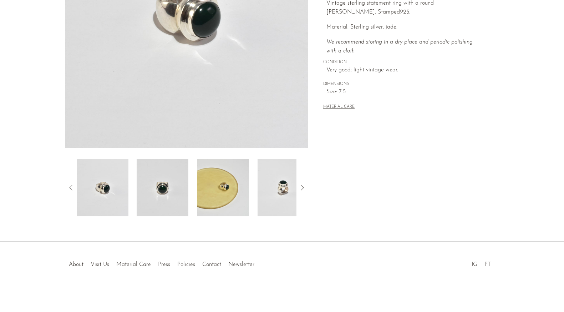
click at [175, 189] on img at bounding box center [163, 187] width 52 height 57
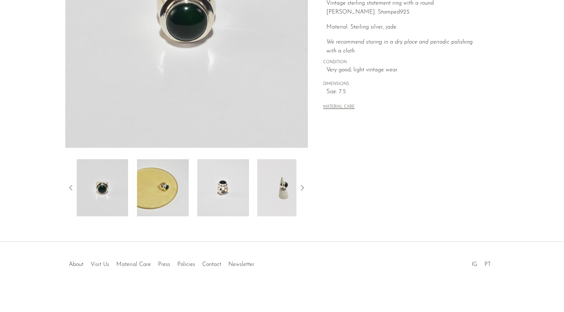
click at [222, 180] on img at bounding box center [223, 187] width 52 height 57
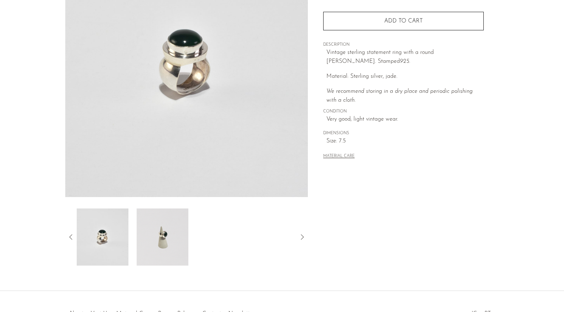
scroll to position [102, 0]
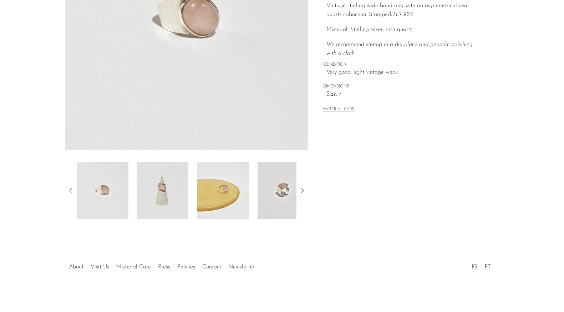
scroll to position [152, 0]
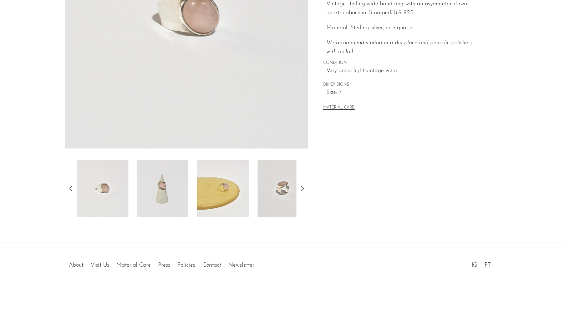
click at [275, 193] on img at bounding box center [284, 188] width 52 height 57
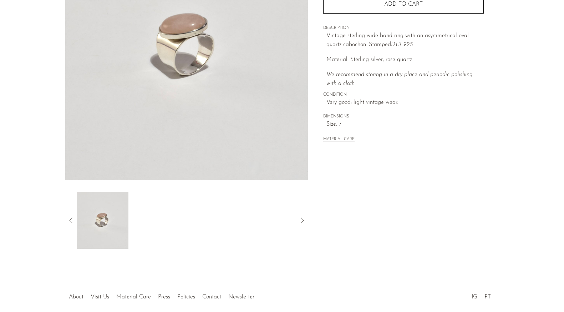
scroll to position [116, 0]
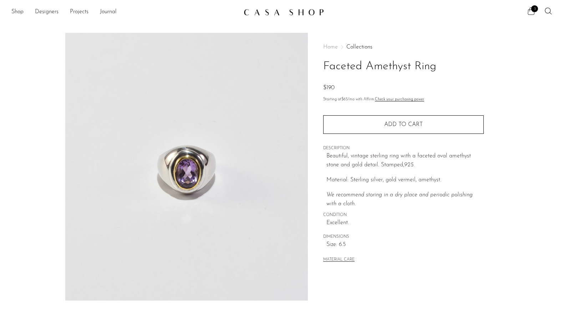
click at [535, 11] on span "3" at bounding box center [534, 8] width 7 height 7
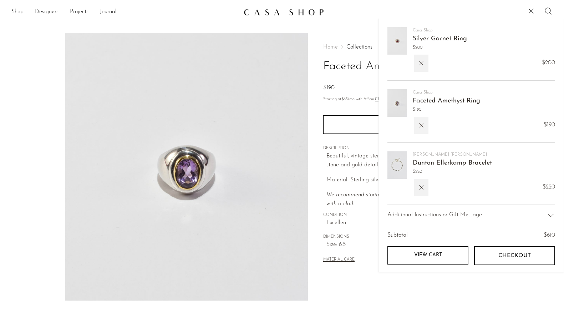
click at [422, 123] on icon "button" at bounding box center [421, 125] width 8 height 8
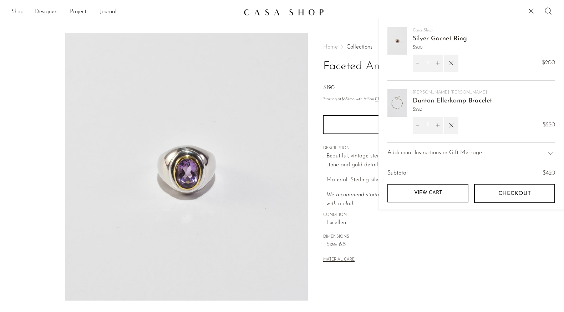
click at [399, 46] on img at bounding box center [397, 40] width 20 height 27
click at [419, 37] on link "Silver Garnet Ring" at bounding box center [440, 39] width 54 height 6
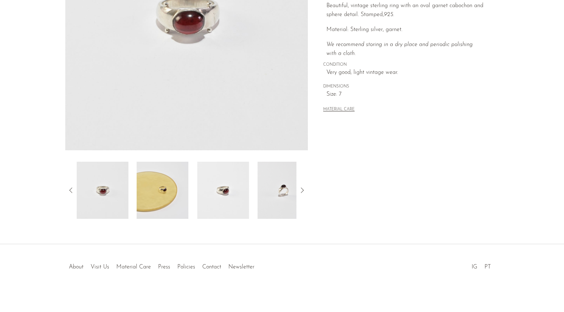
scroll to position [153, 0]
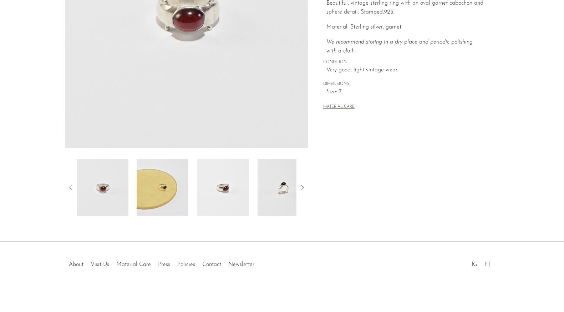
click at [222, 179] on img at bounding box center [223, 187] width 52 height 57
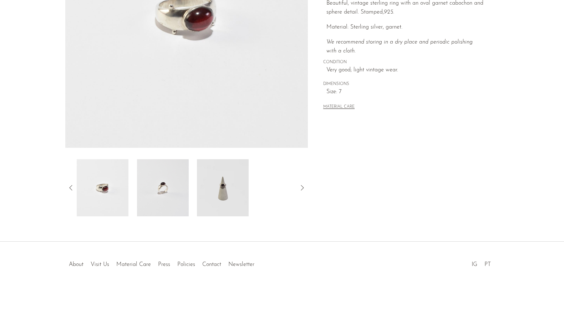
click at [211, 190] on img at bounding box center [223, 187] width 52 height 57
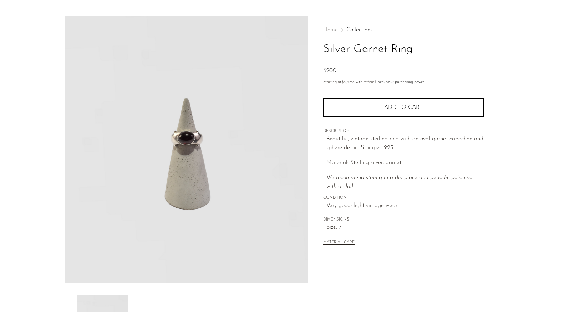
scroll to position [0, 0]
